Goal: Task Accomplishment & Management: Use online tool/utility

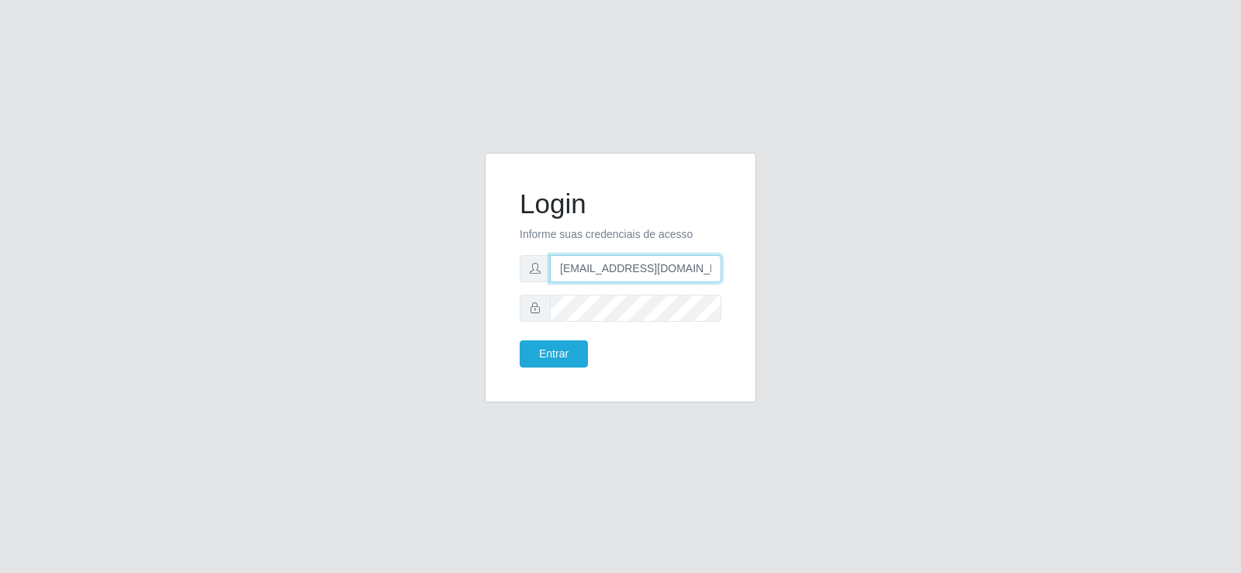
drag, startPoint x: 606, startPoint y: 274, endPoint x: 449, endPoint y: 294, distance: 158.0
click at [449, 294] on div "Login Informe suas credenciais de acesso [EMAIL_ADDRESS][DOMAIN_NAME] Entrar" at bounding box center [620, 287] width 884 height 268
type input "[EMAIL_ADDRESS][DOMAIN_NAME]"
drag, startPoint x: 535, startPoint y: 275, endPoint x: 406, endPoint y: 300, distance: 131.9
click at [406, 300] on div "Login Informe suas credenciais de acesso [EMAIL_ADDRESS][DOMAIN_NAME] Entrar" at bounding box center [620, 287] width 884 height 268
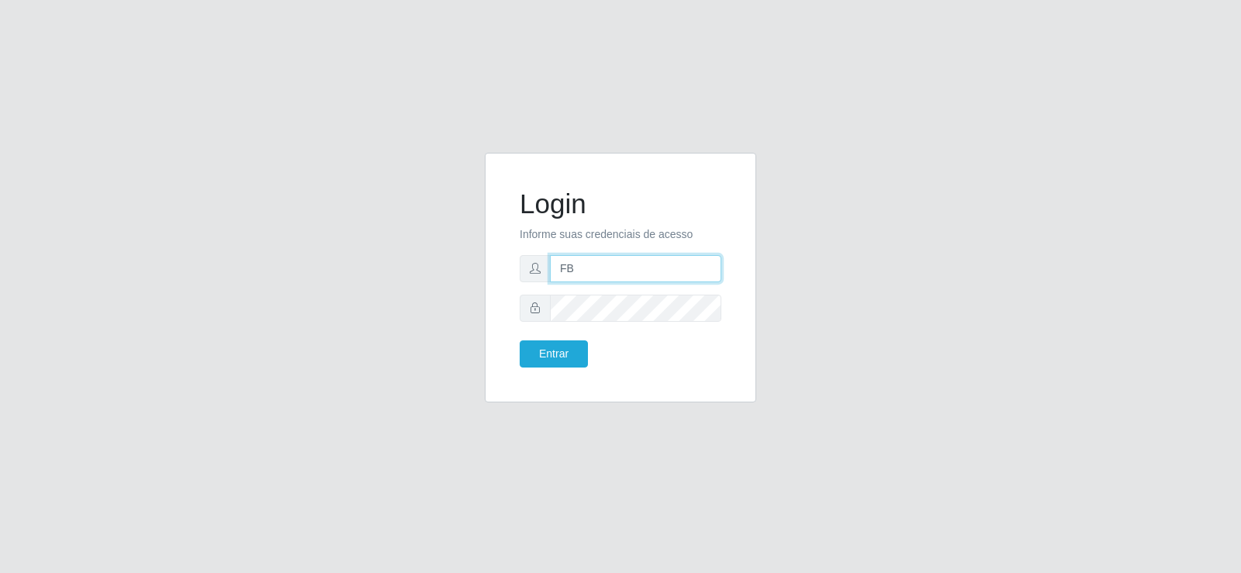
type input "[EMAIL_ADDRESS][DOMAIN_NAME]"
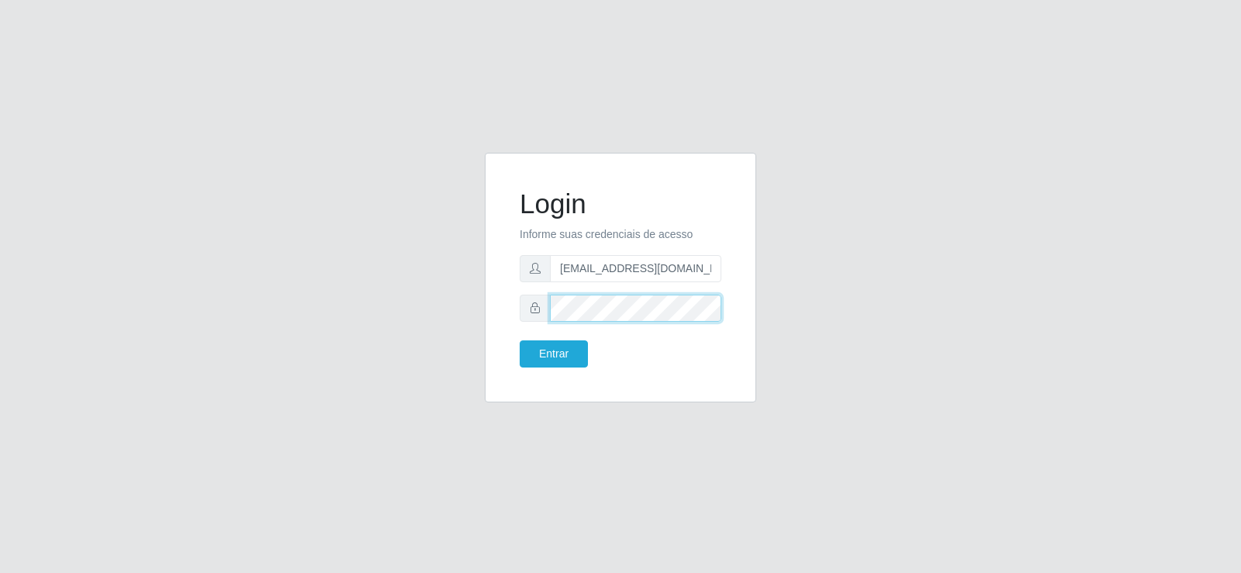
click at [506, 331] on div "Login Informe suas credenciais de acesso [EMAIL_ADDRESS][DOMAIN_NAME] Entrar" at bounding box center [620, 277] width 233 height 211
click at [582, 347] on button "Entrar" at bounding box center [554, 354] width 68 height 27
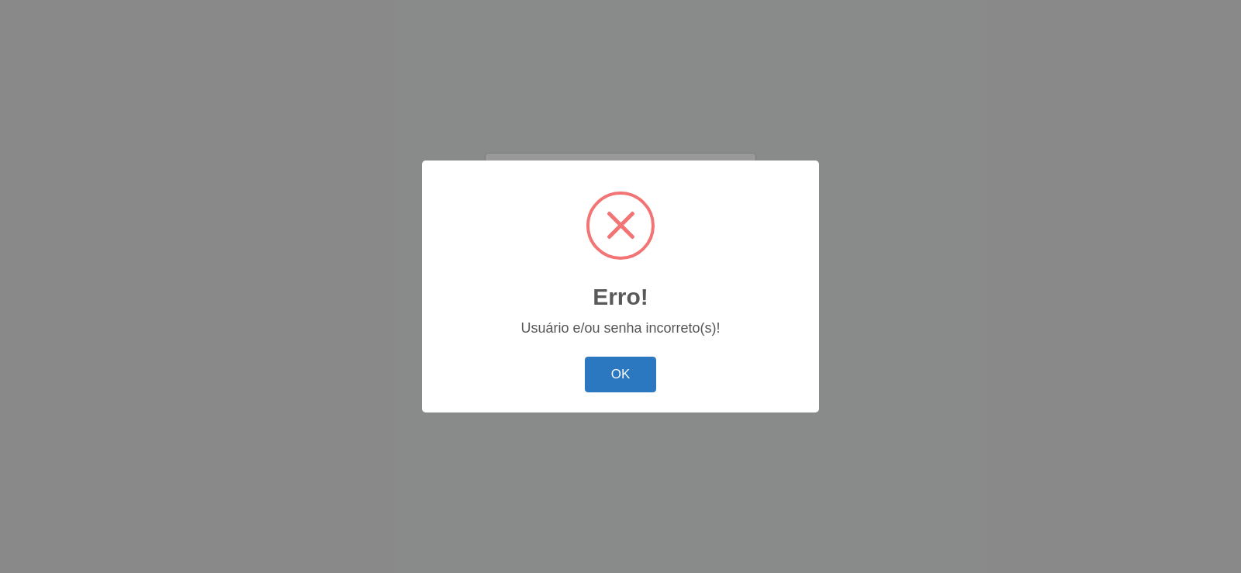
click at [604, 383] on button "OK" at bounding box center [621, 375] width 72 height 36
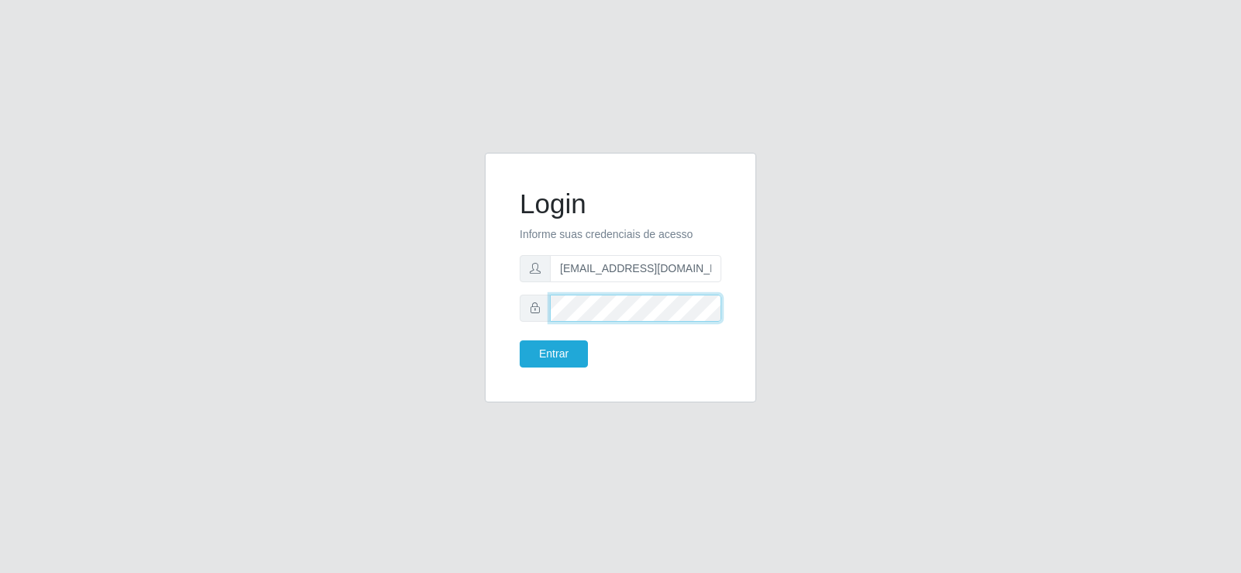
click at [483, 330] on div "Login Informe suas credenciais de acesso [EMAIL_ADDRESS][DOMAIN_NAME] Entrar" at bounding box center [620, 287] width 295 height 268
click at [520, 341] on button "Entrar" at bounding box center [554, 354] width 68 height 27
click at [552, 350] on button "Entrar" at bounding box center [554, 354] width 68 height 27
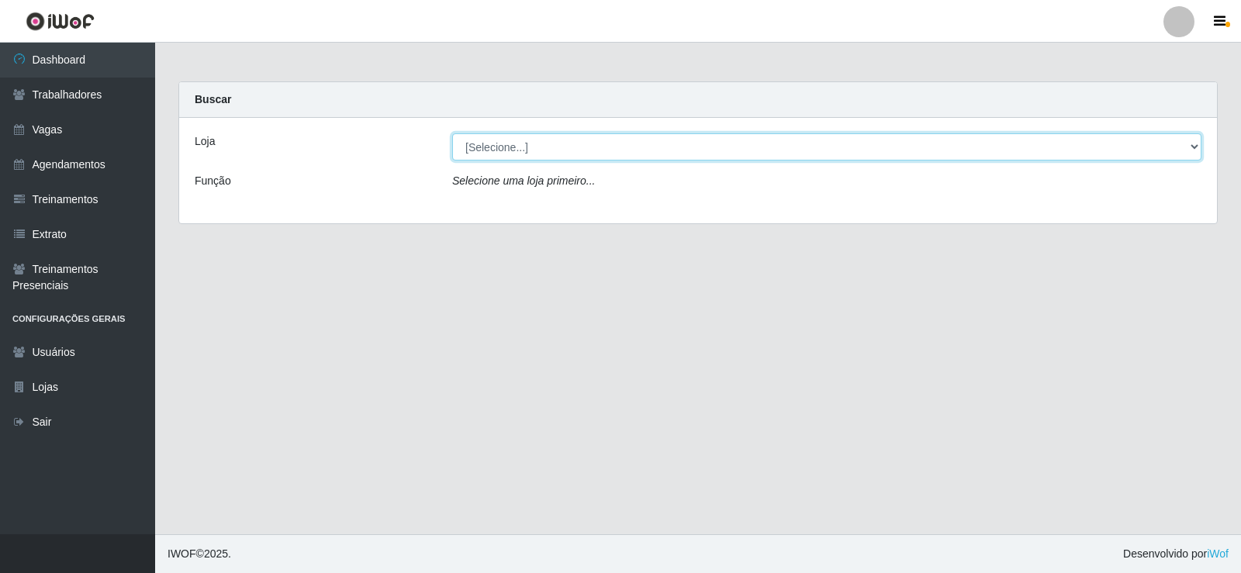
click at [502, 147] on select "[Selecione...] Supermercado Tadeu - [GEOGRAPHIC_DATA]" at bounding box center [826, 146] width 749 height 27
select select "195"
click at [452, 133] on select "[Selecione...] Supermercado Tadeu - [GEOGRAPHIC_DATA]" at bounding box center [826, 146] width 749 height 27
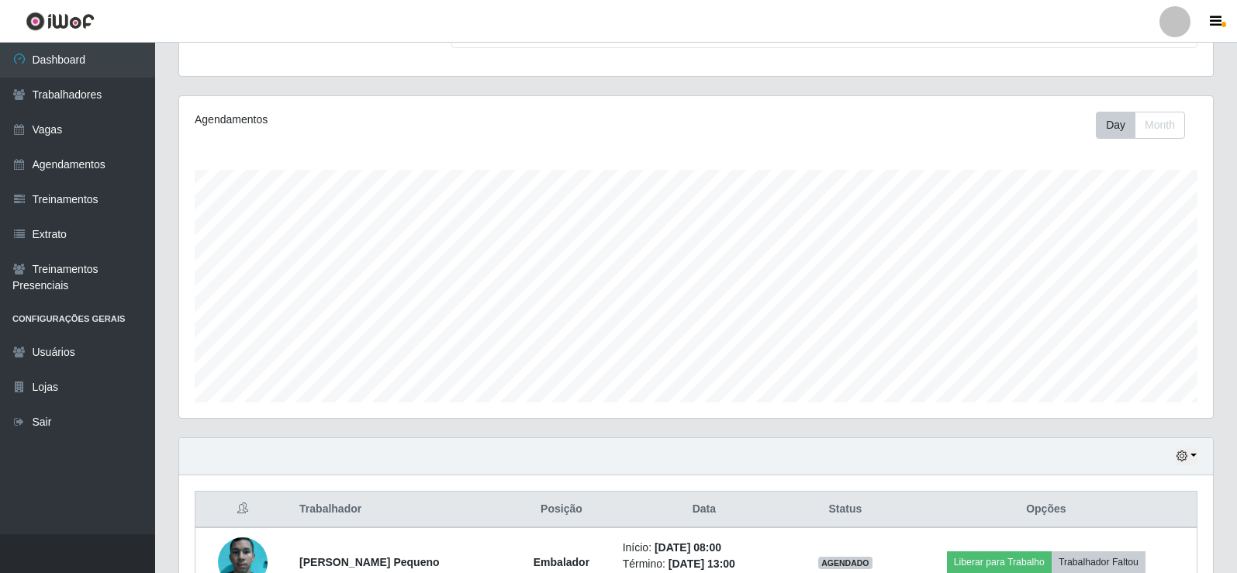
scroll to position [319, 0]
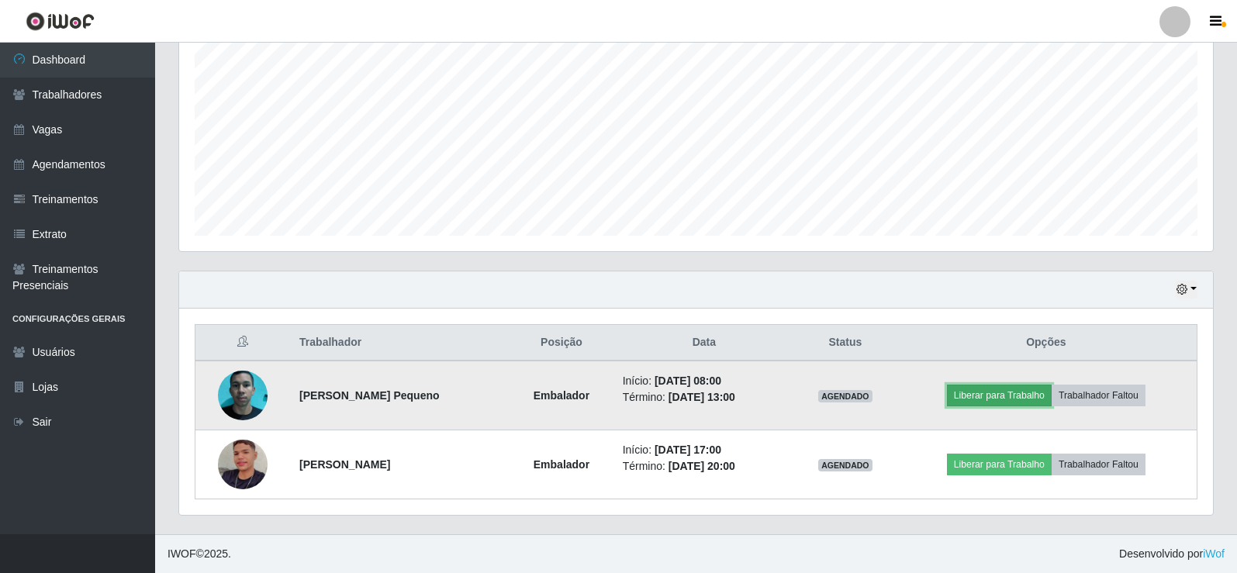
click at [987, 397] on button "Liberar para Trabalho" at bounding box center [999, 396] width 105 height 22
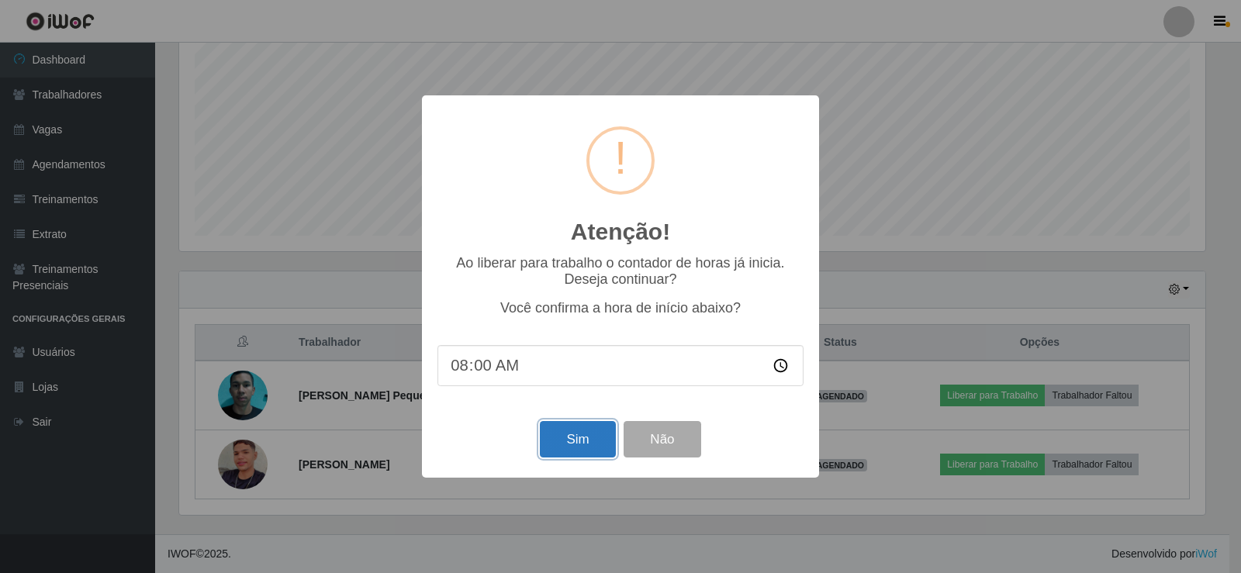
click at [562, 437] on button "Sim" at bounding box center [577, 439] width 75 height 36
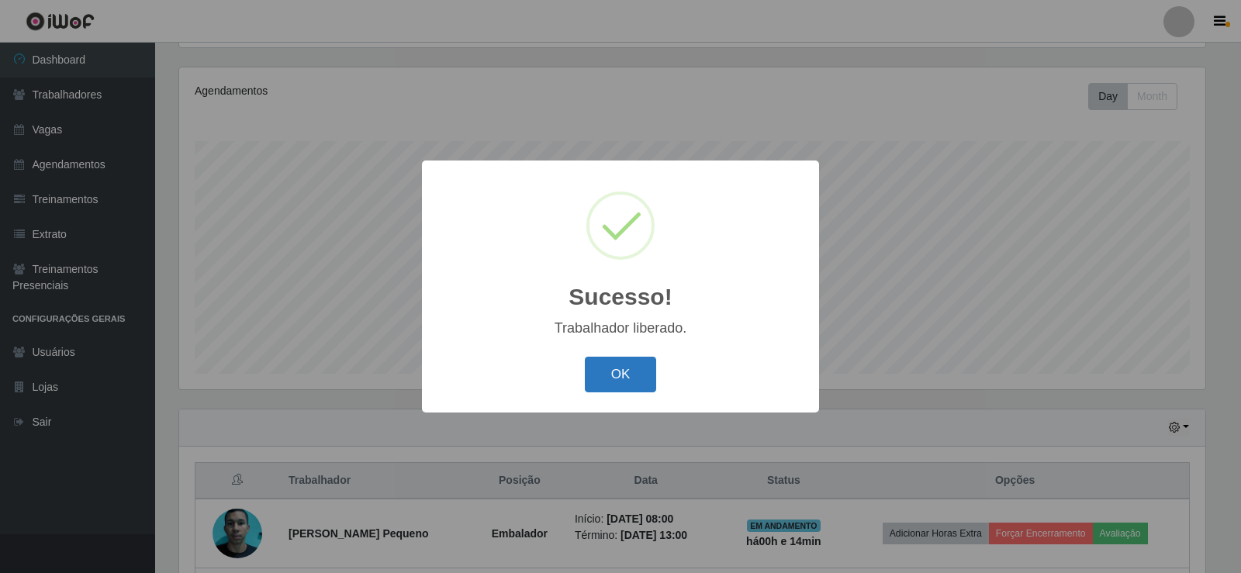
click at [638, 364] on button "OK" at bounding box center [621, 375] width 72 height 36
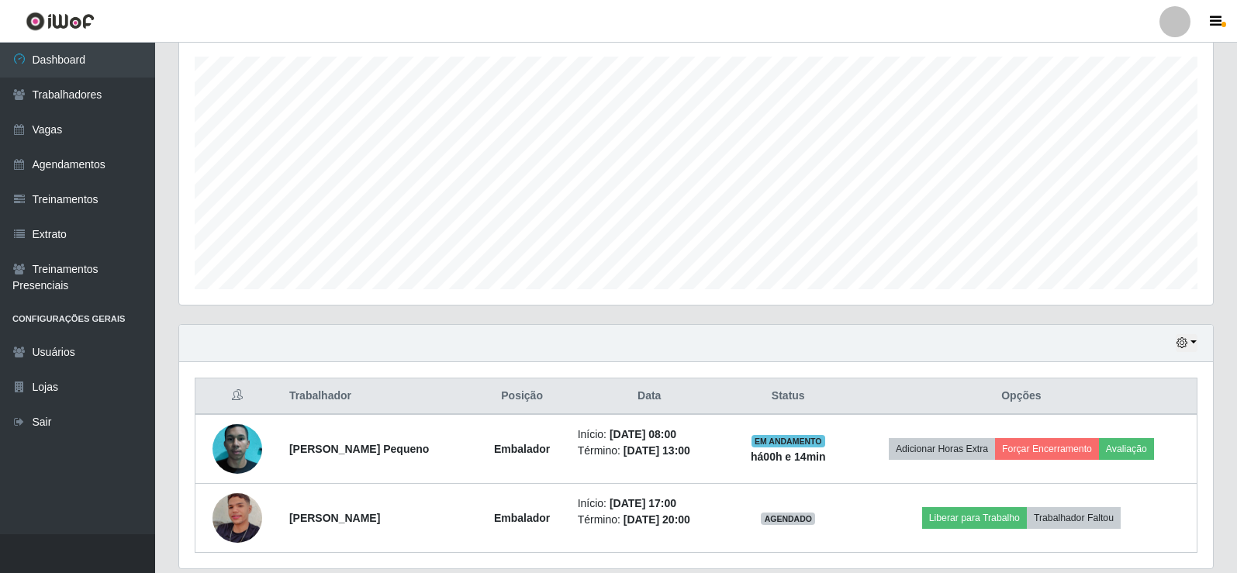
scroll to position [319, 0]
